Goal: Task Accomplishment & Management: Manage account settings

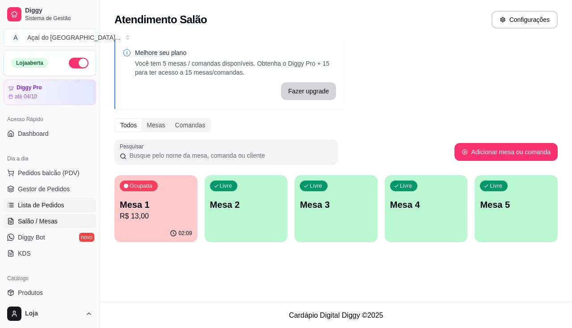
click at [59, 209] on span "Lista de Pedidos" at bounding box center [41, 205] width 46 height 9
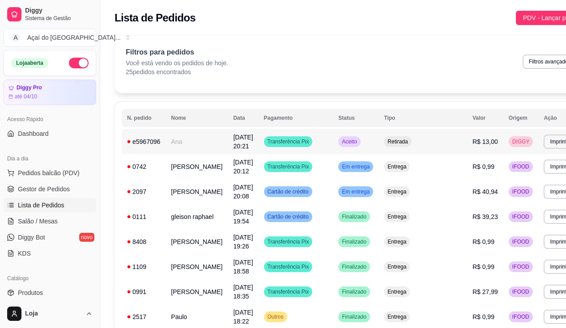
click at [179, 144] on td "Ana" at bounding box center [196, 141] width 62 height 25
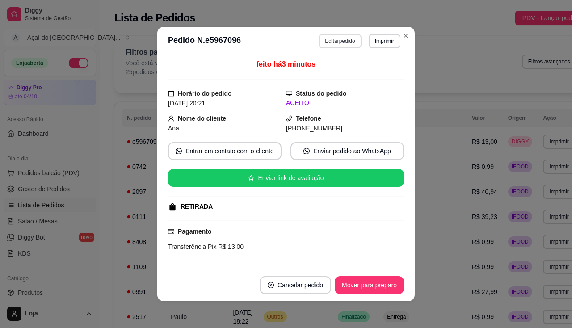
click at [341, 38] on button "Editar pedido" at bounding box center [340, 41] width 42 height 14
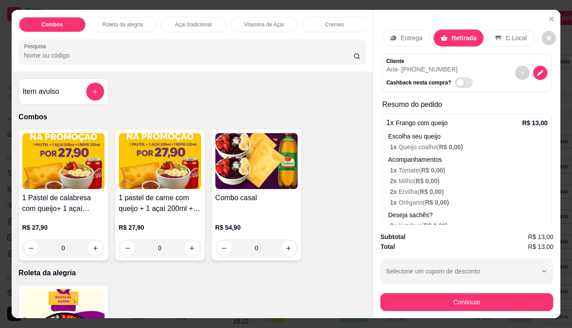
click at [421, 35] on div "Entrega" at bounding box center [406, 38] width 48 height 17
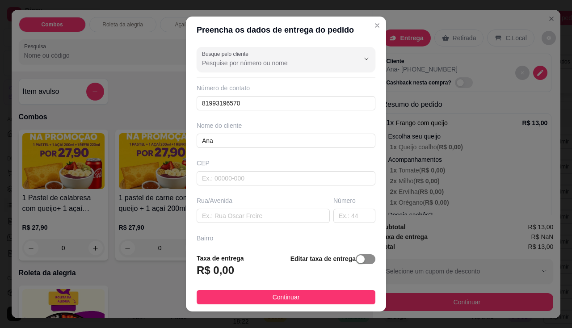
click at [361, 260] on span "button" at bounding box center [366, 259] width 20 height 10
click at [228, 285] on footer "Taxa de entrega 0,00 Editar taxa de entrega Continuar" at bounding box center [286, 278] width 200 height 67
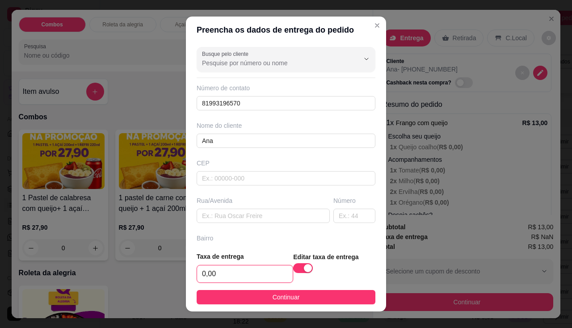
click at [231, 282] on input "0,00" at bounding box center [245, 274] width 96 height 17
type input "2,00"
click at [237, 194] on div "Busque pelo cliente Número de contato 81993196570 Nome do cliente [PERSON_NAME]…" at bounding box center [286, 144] width 200 height 202
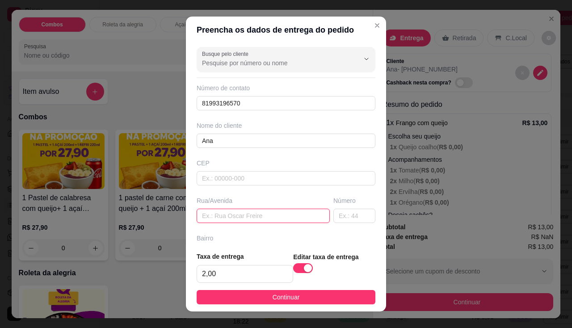
click at [242, 212] on input "text" at bounding box center [263, 216] width 133 height 14
type input "happy brisa do mar"
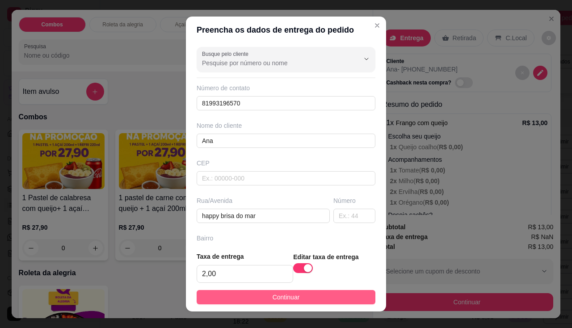
click at [249, 291] on button "Continuar" at bounding box center [286, 297] width 179 height 14
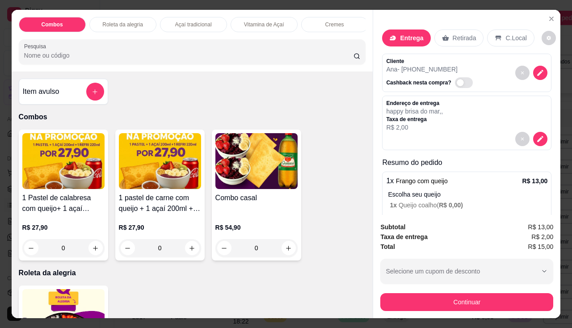
click at [380, 287] on div "Subtotal R$ 13,00 Taxa de entrega R$ 2,00 Total R$ 15,00 Selecione um cupom de …" at bounding box center [466, 266] width 173 height 89
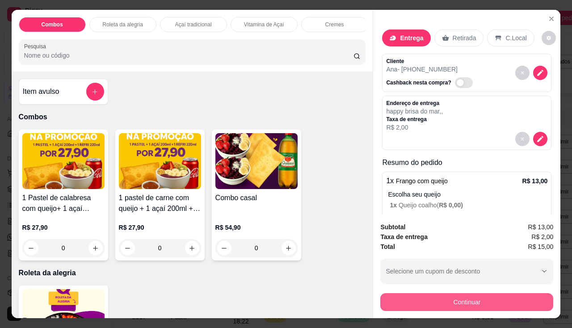
click at [387, 293] on button "Continuar" at bounding box center [466, 302] width 173 height 18
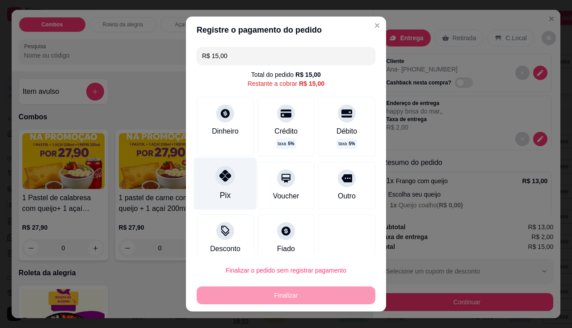
click at [238, 188] on div "Pix" at bounding box center [225, 183] width 63 height 52
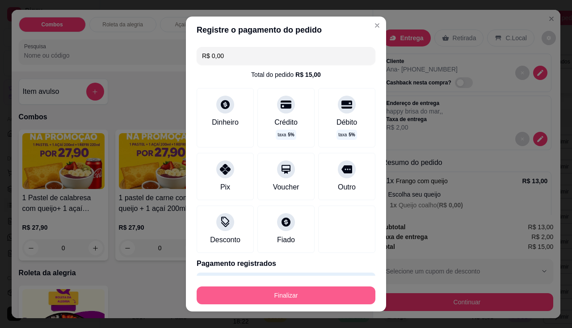
click at [293, 296] on button "Finalizar" at bounding box center [286, 296] width 179 height 18
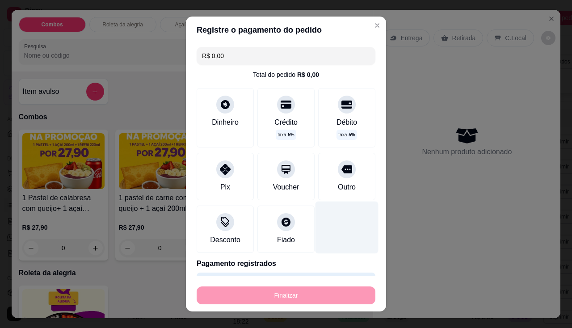
type input "-R$ 15,00"
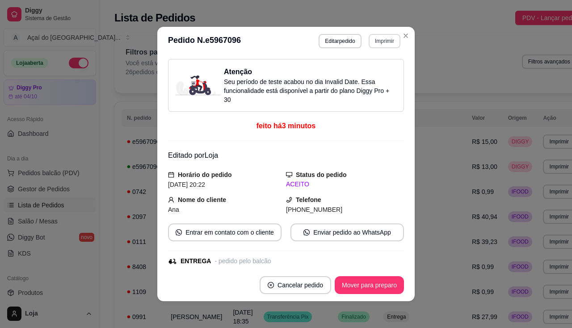
click at [376, 38] on button "Imprimir" at bounding box center [385, 41] width 32 height 14
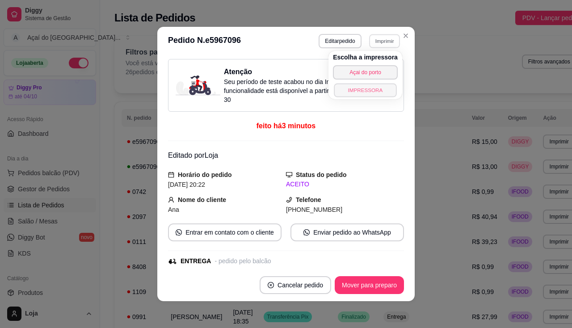
click at [368, 87] on button "IMPRESSORA" at bounding box center [365, 90] width 63 height 14
